Goal: Find specific page/section: Find specific page/section

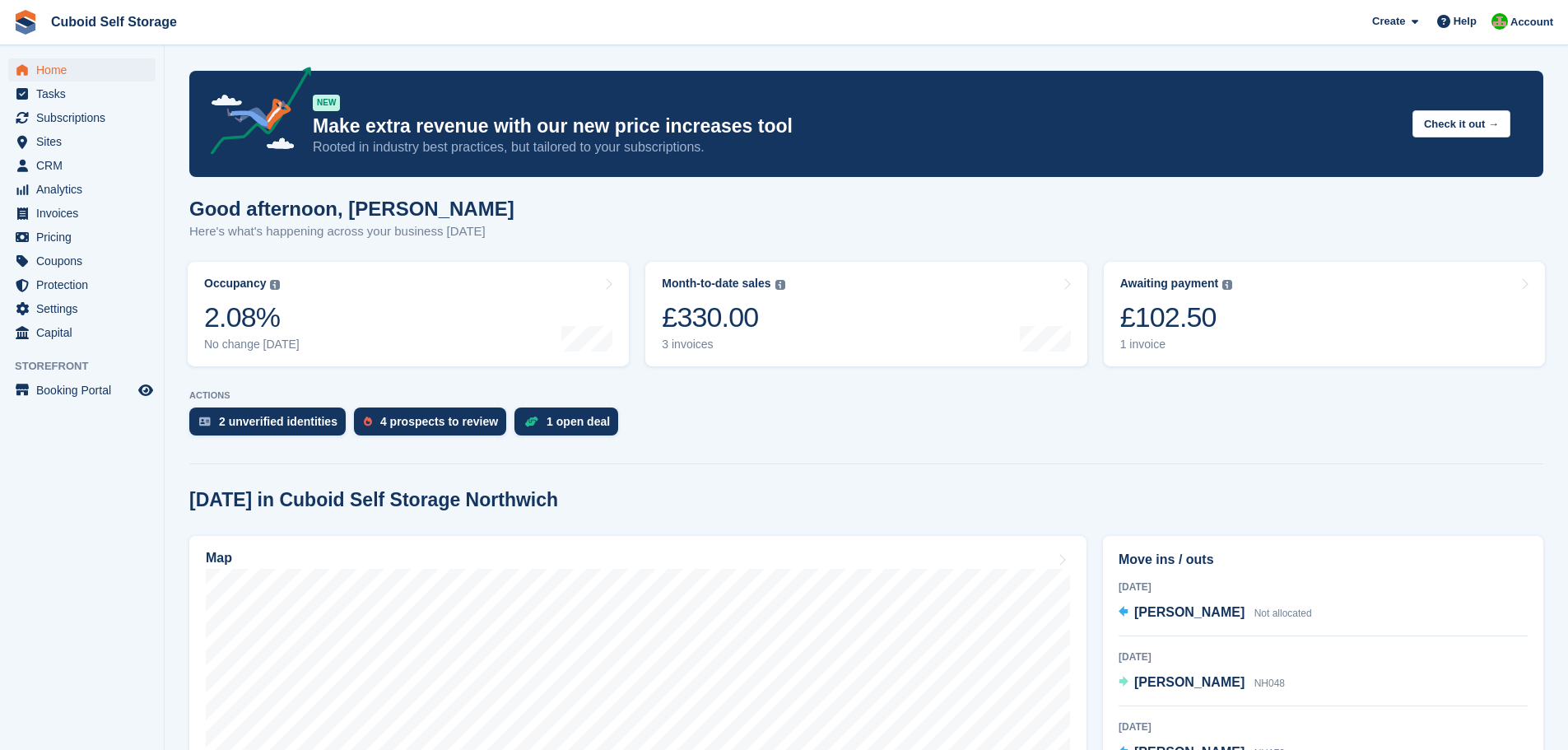
scroll to position [164, 0]
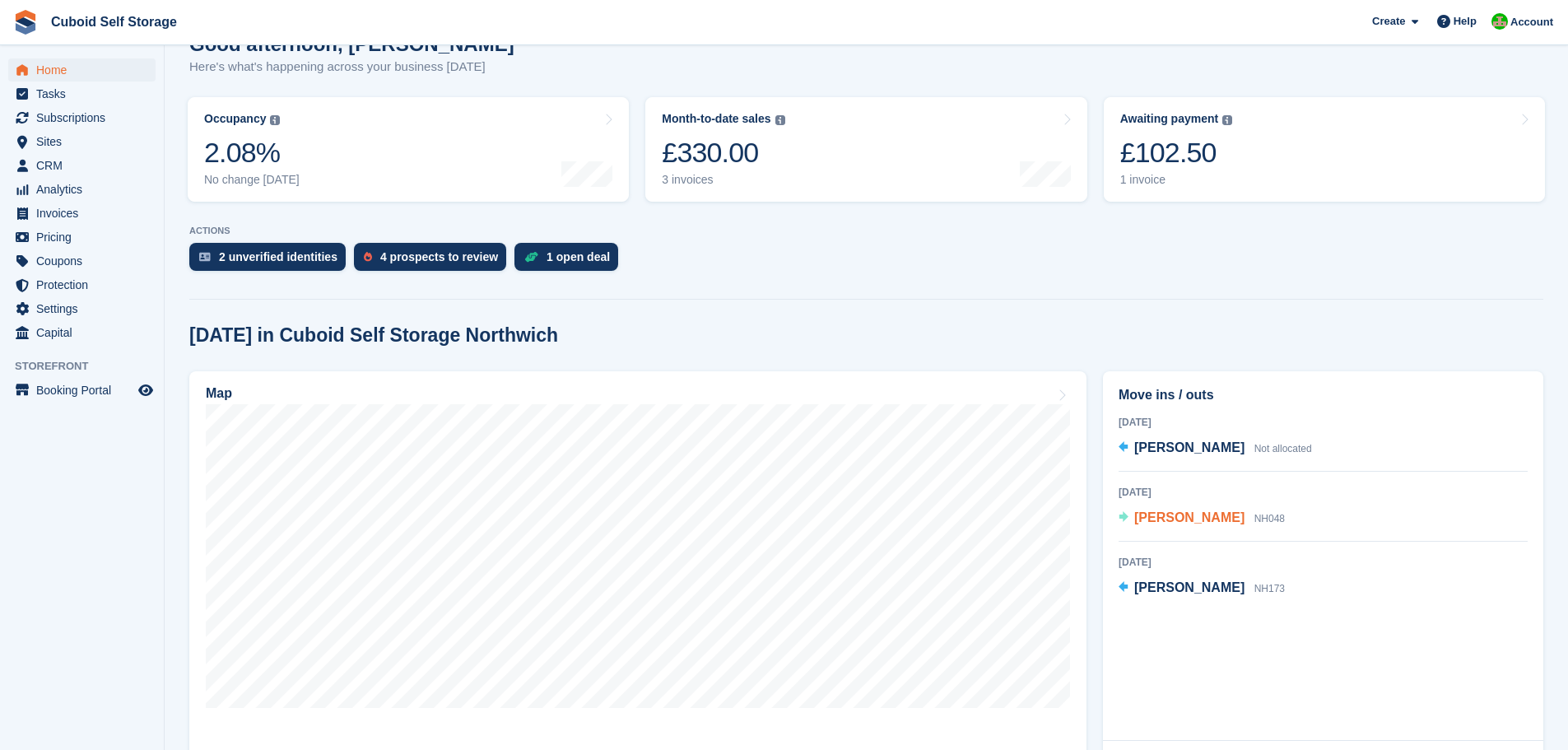
click at [1183, 521] on span "[PERSON_NAME]" at bounding box center [1189, 517] width 111 height 14
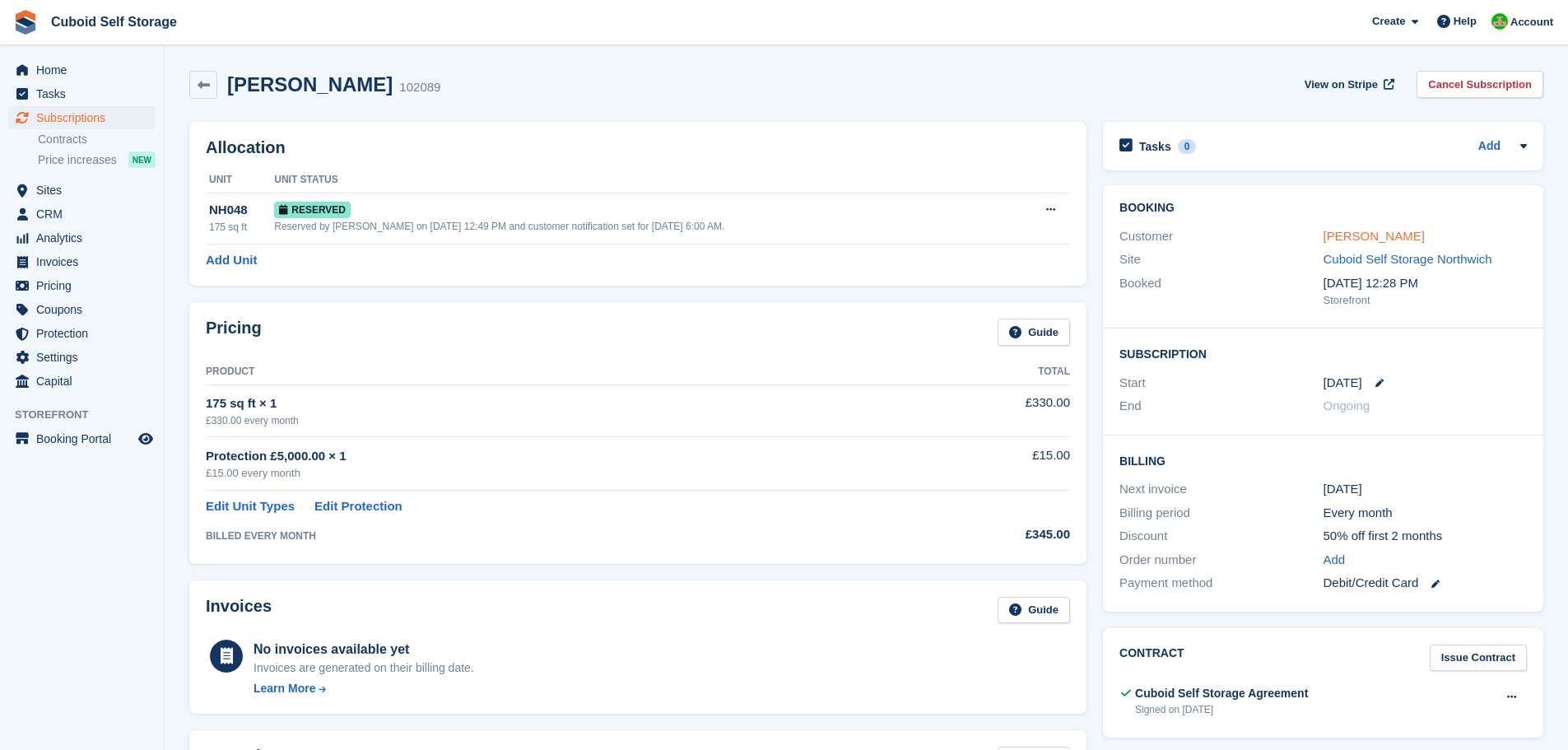
click at [1353, 241] on link "[PERSON_NAME]" at bounding box center [1374, 235] width 101 height 14
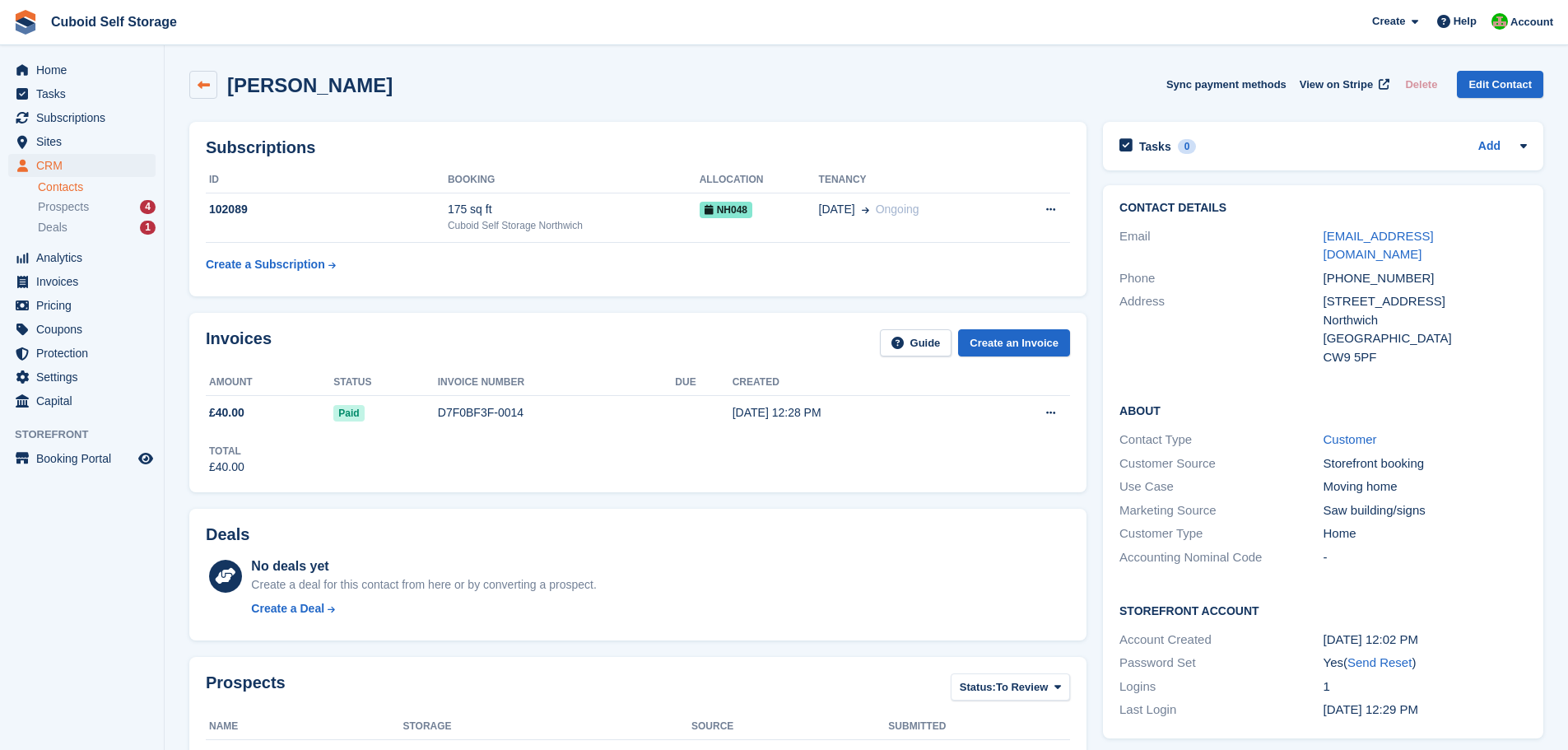
click at [202, 93] on link at bounding box center [203, 85] width 28 height 28
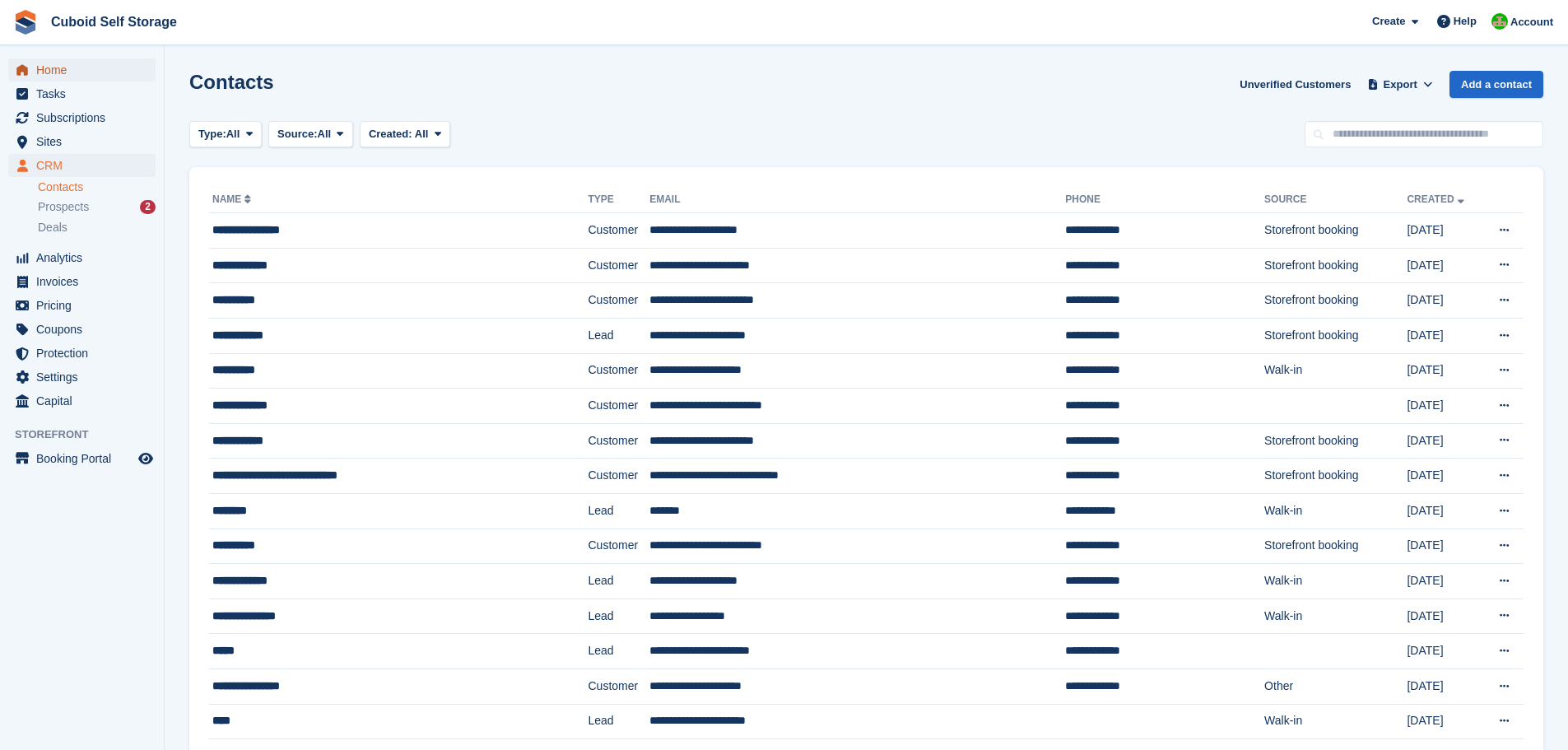
click at [48, 73] on span "Home" at bounding box center [85, 70] width 98 height 23
